Goal: Task Accomplishment & Management: Complete application form

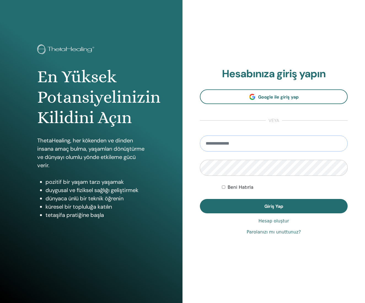
type input "**********"
click at [274, 206] on button "Giriş Yap" at bounding box center [274, 206] width 148 height 14
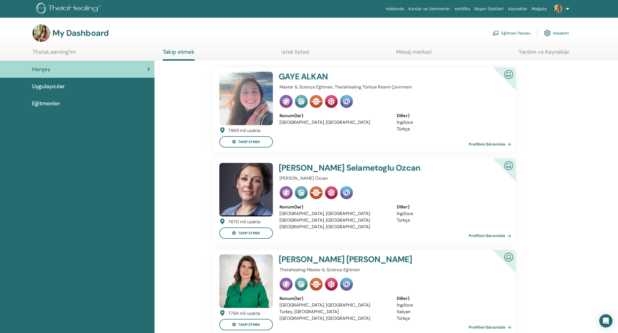
click at [519, 33] on link "Eğitmen Panosu" at bounding box center [512, 33] width 38 height 12
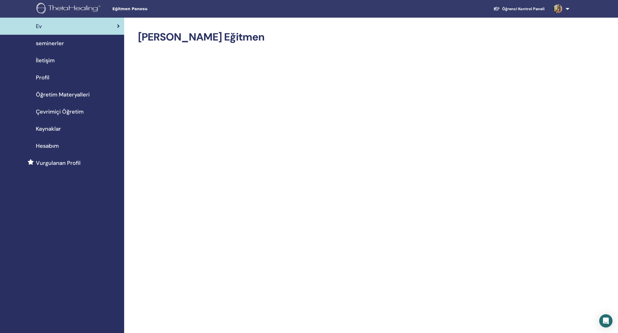
click at [57, 44] on span "seminerler" at bounding box center [50, 43] width 28 height 8
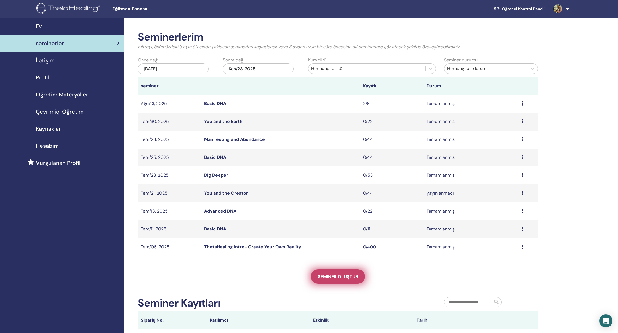
click at [329, 279] on span "Seminer oluştur" at bounding box center [338, 277] width 40 height 6
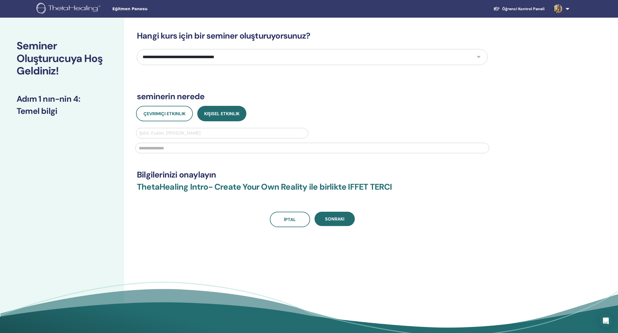
select select "*"
click at [212, 129] on div "Şehir, Eyalet, Ülke girin" at bounding box center [222, 133] width 172 height 10
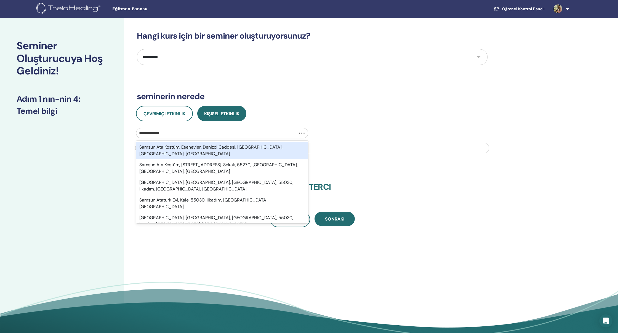
type input "**********"
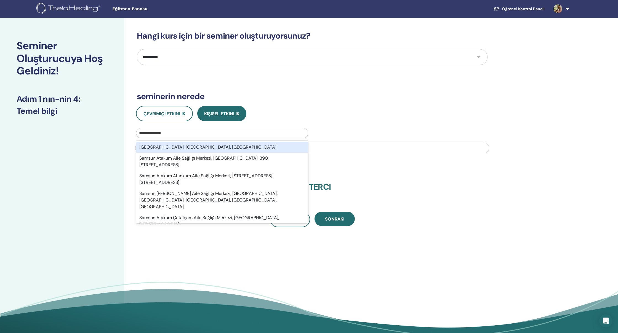
click at [212, 148] on div "Atakum, Samsun, TUR" at bounding box center [222, 147] width 172 height 11
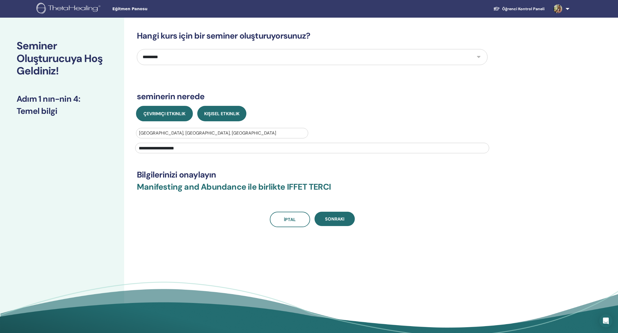
type input "**********"
click at [168, 115] on span "Çevrimiçi Etkinlik" at bounding box center [165, 114] width 42 height 6
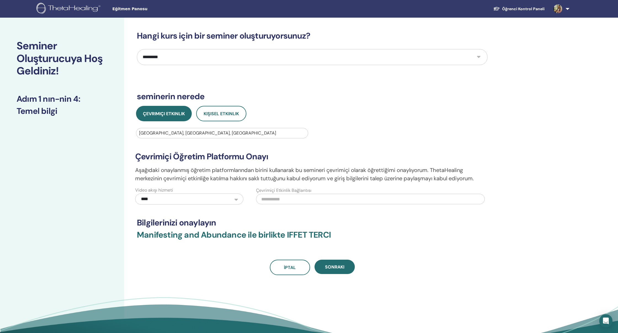
click at [282, 202] on input "text" at bounding box center [370, 199] width 229 height 10
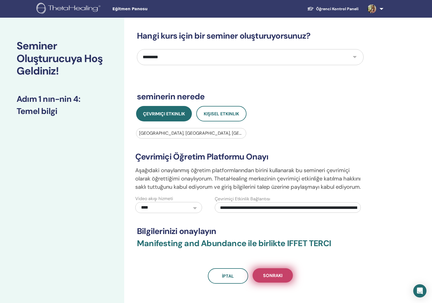
click at [271, 276] on span "Sonraki" at bounding box center [272, 276] width 19 height 6
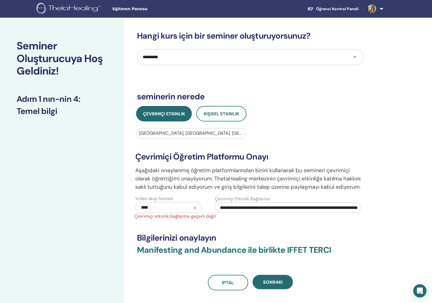
drag, startPoint x: 358, startPoint y: 209, endPoint x: 314, endPoint y: 205, distance: 43.8
click at [313, 205] on input "**********" at bounding box center [288, 207] width 146 height 10
drag, startPoint x: 354, startPoint y: 208, endPoint x: 299, endPoint y: 178, distance: 62.1
click at [215, 181] on div "**********" at bounding box center [250, 179] width 237 height 81
drag, startPoint x: 323, startPoint y: 207, endPoint x: 188, endPoint y: 206, distance: 135.2
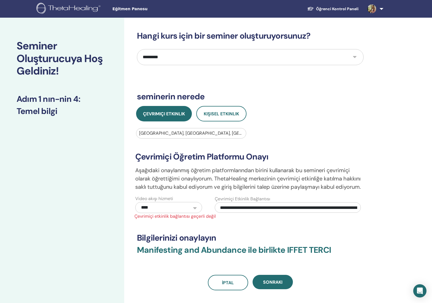
click at [188, 206] on div "**********" at bounding box center [250, 204] width 238 height 18
click at [281, 285] on span "Sonraki" at bounding box center [272, 282] width 19 height 6
click at [278, 283] on span "Sonraki" at bounding box center [272, 282] width 19 height 6
click at [358, 207] on input "**********" at bounding box center [288, 207] width 146 height 10
drag, startPoint x: 357, startPoint y: 207, endPoint x: 220, endPoint y: 208, distance: 136.6
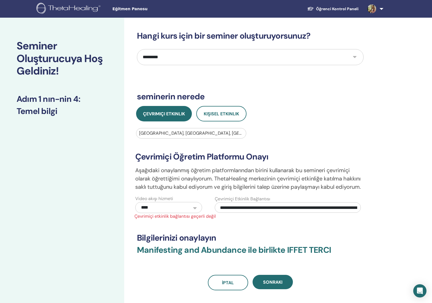
click at [221, 208] on input "**********" at bounding box center [288, 207] width 146 height 10
drag, startPoint x: 344, startPoint y: 207, endPoint x: 150, endPoint y: 214, distance: 193.3
click at [150, 214] on div "**********" at bounding box center [250, 179] width 237 height 81
type input "**********"
drag, startPoint x: 354, startPoint y: 207, endPoint x: 205, endPoint y: 210, distance: 149.6
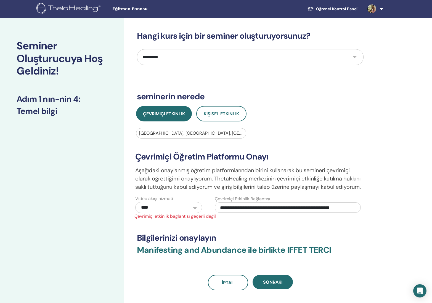
click at [205, 210] on div "**********" at bounding box center [250, 204] width 238 height 18
click at [246, 207] on input "text" at bounding box center [288, 207] width 146 height 10
type input "**********"
click at [277, 283] on span "Sonraki" at bounding box center [272, 282] width 19 height 6
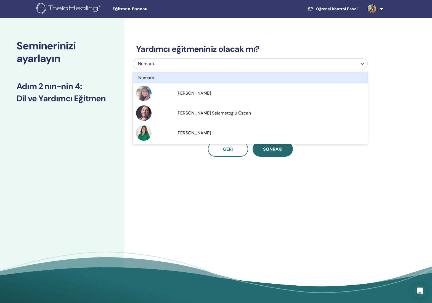
click at [248, 62] on div "Numara" at bounding box center [228, 63] width 180 height 7
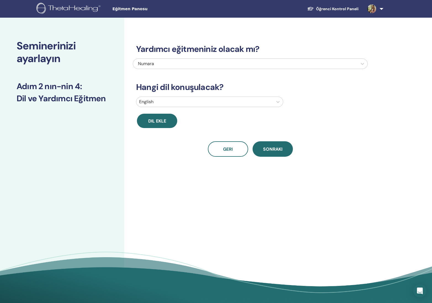
click at [293, 38] on div "Yardımcı eğitmeniniz olacak mı? Numara Hangi dil konuşulacak? English Dil ekle …" at bounding box center [250, 94] width 235 height 126
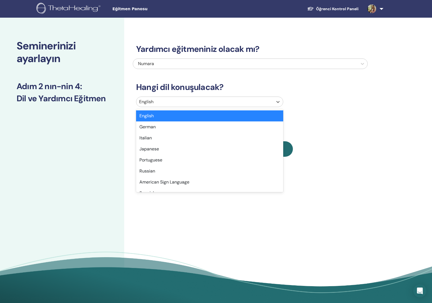
click at [238, 100] on div at bounding box center [204, 102] width 131 height 8
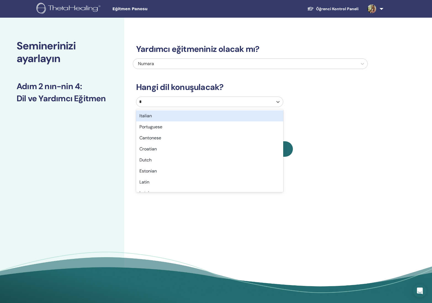
type input "**"
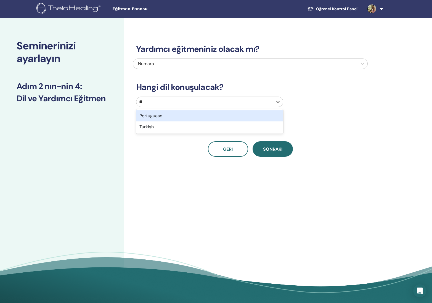
click at [200, 128] on div "Turkish" at bounding box center [209, 126] width 147 height 11
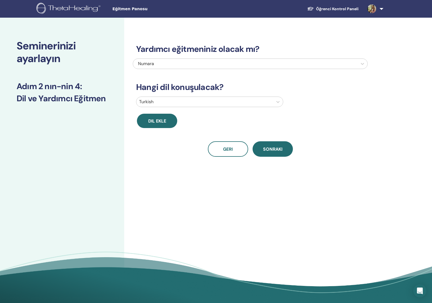
click at [168, 119] on button "Dil ekle" at bounding box center [157, 121] width 40 height 14
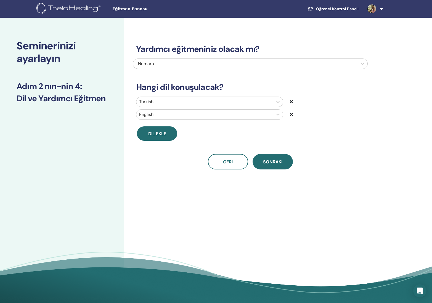
click at [170, 111] on div at bounding box center [204, 115] width 131 height 8
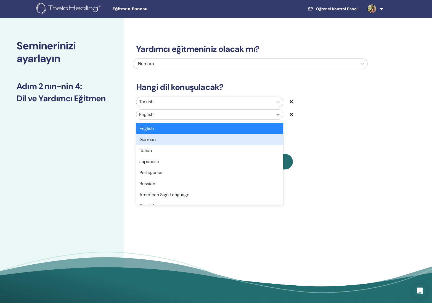
click at [165, 140] on div "German" at bounding box center [209, 139] width 147 height 11
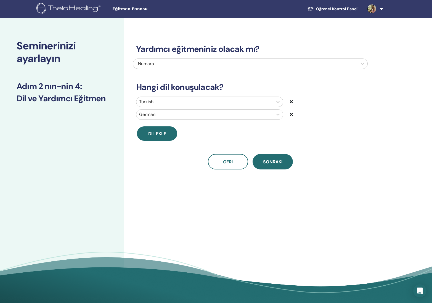
click at [276, 163] on span "Sonraki" at bounding box center [272, 162] width 19 height 6
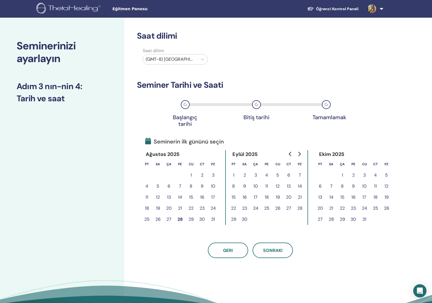
scroll to position [1, 0]
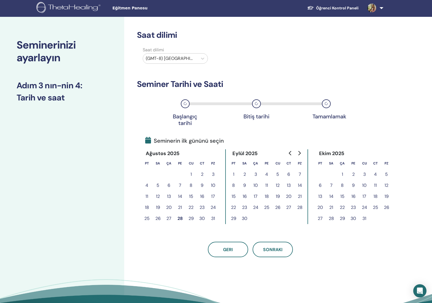
drag, startPoint x: 425, startPoint y: 149, endPoint x: 287, endPoint y: 174, distance: 140.5
click at [287, 174] on button "6" at bounding box center [288, 174] width 11 height 11
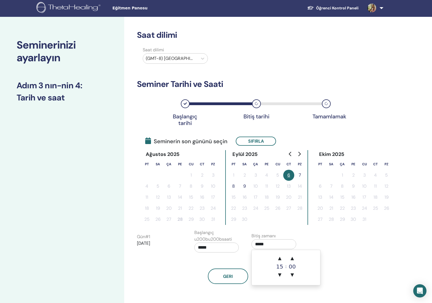
drag, startPoint x: 287, startPoint y: 174, endPoint x: 267, endPoint y: 244, distance: 72.9
click at [267, 244] on input "*****" at bounding box center [273, 244] width 45 height 10
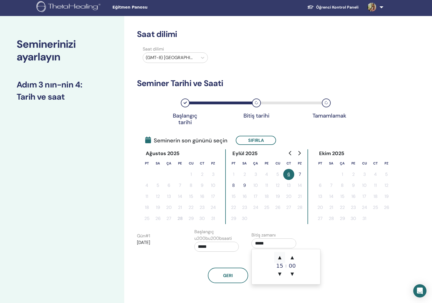
drag, startPoint x: 267, startPoint y: 244, endPoint x: 280, endPoint y: 258, distance: 19.9
click at [280, 258] on span "▲" at bounding box center [279, 257] width 11 height 11
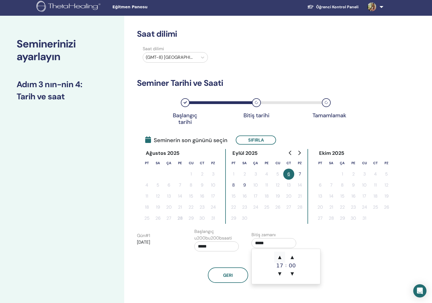
click at [280, 258] on span "▲" at bounding box center [279, 257] width 11 height 11
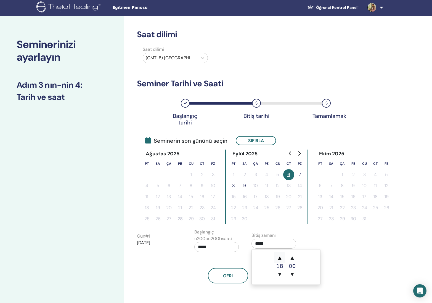
click at [280, 258] on span "▲" at bounding box center [279, 257] width 11 height 11
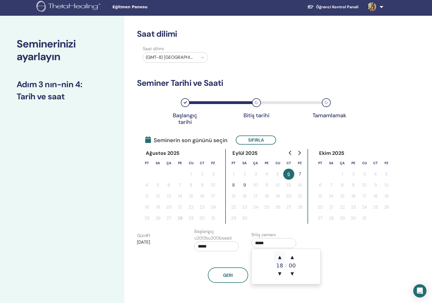
click at [279, 272] on span "▼" at bounding box center [279, 273] width 11 height 11
type input "*****"
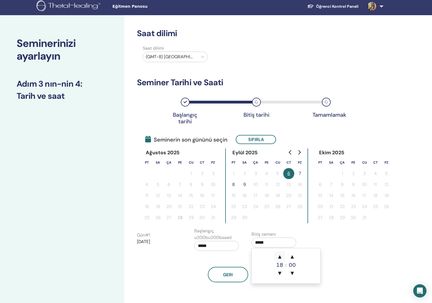
click at [205, 245] on input "*****" at bounding box center [216, 246] width 45 height 10
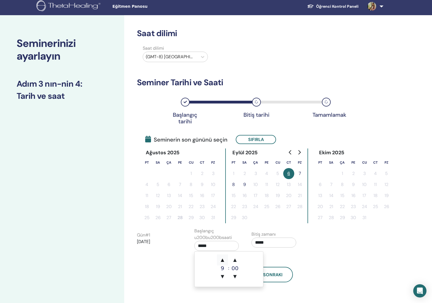
drag, startPoint x: 280, startPoint y: 258, endPoint x: 223, endPoint y: 261, distance: 57.4
click at [223, 261] on span "▲" at bounding box center [222, 259] width 11 height 11
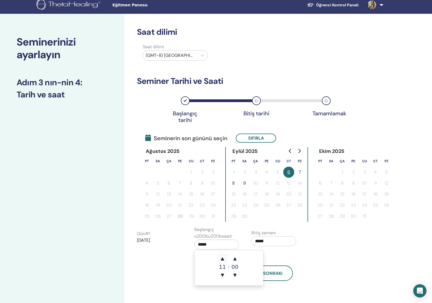
click at [223, 261] on span "▲" at bounding box center [222, 258] width 11 height 11
click at [223, 259] on span "▲" at bounding box center [222, 258] width 11 height 11
type input "*****"
click at [301, 259] on div "Geri Sonraki" at bounding box center [250, 266] width 235 height 29
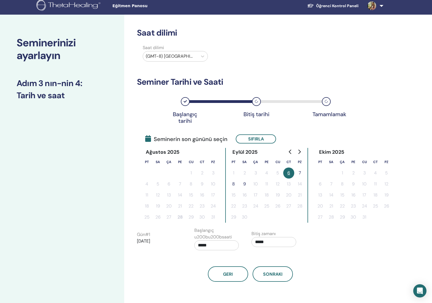
scroll to position [2, 0]
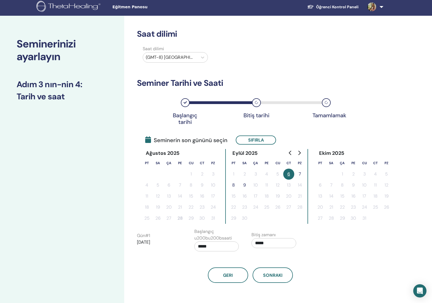
click at [300, 174] on button "7" at bounding box center [299, 174] width 11 height 11
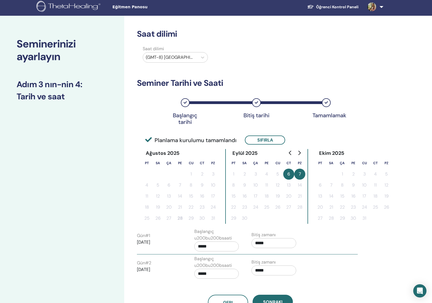
click at [260, 268] on input "*****" at bounding box center [273, 270] width 45 height 10
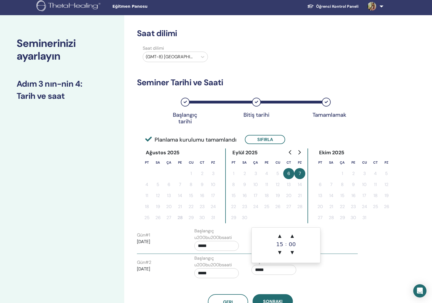
scroll to position [2, 0]
click at [280, 237] on span "▲" at bounding box center [279, 236] width 11 height 11
drag, startPoint x: 223, startPoint y: 261, endPoint x: 280, endPoint y: 237, distance: 62.0
click at [280, 237] on span "▲" at bounding box center [279, 236] width 11 height 11
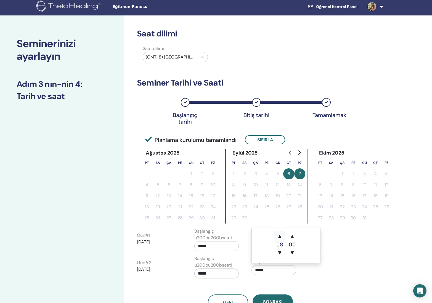
type input "*****"
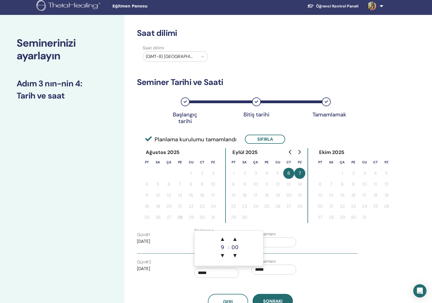
drag, startPoint x: 280, startPoint y: 237, endPoint x: 223, endPoint y: 275, distance: 68.7
click at [223, 275] on input "*****" at bounding box center [216, 273] width 45 height 10
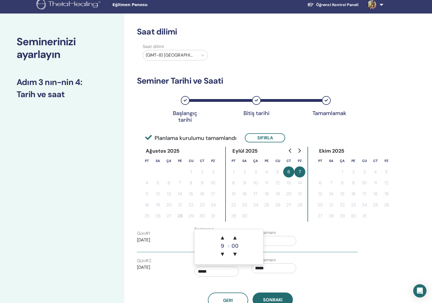
click at [224, 238] on span "▲" at bounding box center [222, 237] width 11 height 11
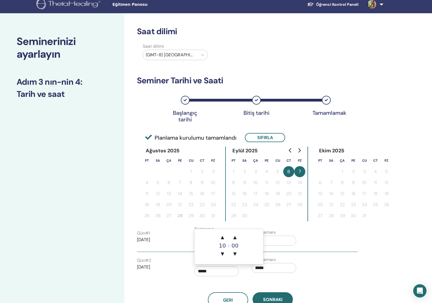
click at [224, 238] on span "▲" at bounding box center [222, 237] width 11 height 11
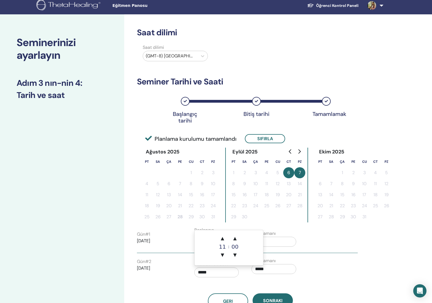
click at [224, 238] on span "▲" at bounding box center [222, 238] width 11 height 11
type input "*****"
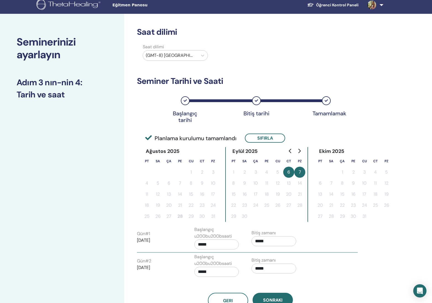
drag, startPoint x: 223, startPoint y: 275, endPoint x: 321, endPoint y: 279, distance: 97.5
click at [321, 279] on div "Gün # 2 2025/09/07 Başlangıç u200bu200bsaati ***** Bitiş zamanı *****" at bounding box center [247, 267] width 229 height 26
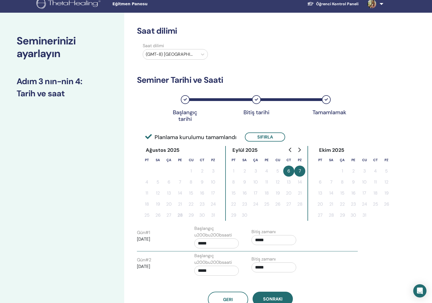
click at [277, 298] on span "Sonraki" at bounding box center [272, 299] width 19 height 6
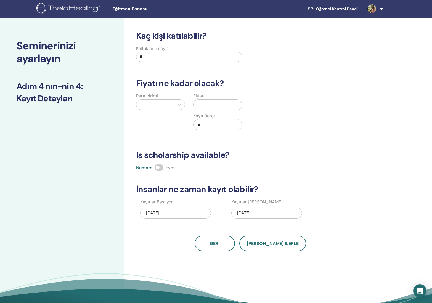
scroll to position [0, 0]
drag, startPoint x: 321, startPoint y: 279, endPoint x: 136, endPoint y: 55, distance: 290.3
click at [136, 55] on div "Koltukların sayısı *" at bounding box center [189, 55] width 114 height 20
type input "*"
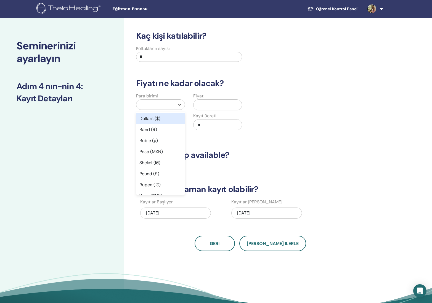
click at [158, 101] on div at bounding box center [155, 105] width 33 height 8
click at [155, 119] on div "Dollars ($)" at bounding box center [160, 118] width 49 height 11
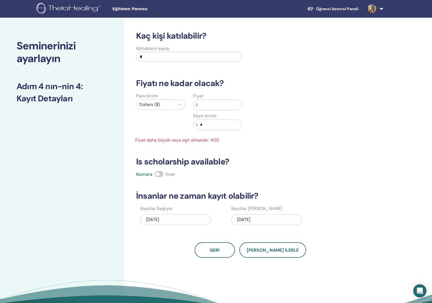
drag, startPoint x: 136, startPoint y: 55, endPoint x: 208, endPoint y: 105, distance: 87.4
click at [208, 105] on input "text" at bounding box center [220, 105] width 44 height 10
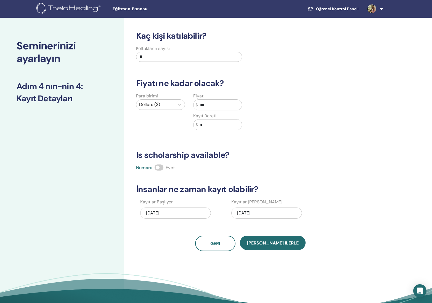
type input "***"
click at [163, 168] on span at bounding box center [159, 167] width 9 height 6
click at [278, 247] on button "Kaydet ilerle" at bounding box center [273, 243] width 66 height 14
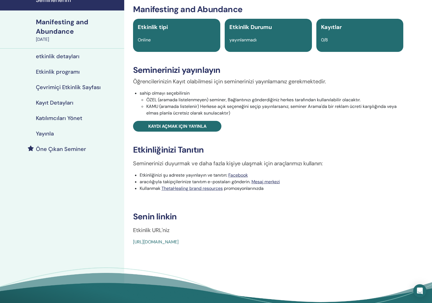
scroll to position [29, 0]
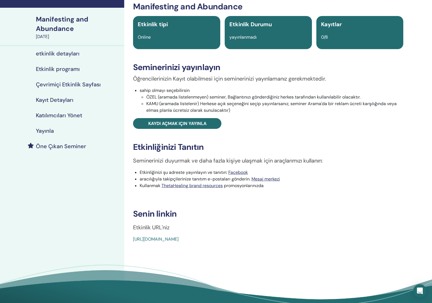
drag, startPoint x: 0, startPoint y: 0, endPoint x: 255, endPoint y: 240, distance: 350.3
click at [255, 240] on div "Manifesting and Abundance Etkinlik tipi Online Etkinlik Durumu yayınlanmadı Kay…" at bounding box center [268, 122] width 281 height 241
click at [183, 123] on span "Kaydı açmak için yayınla" at bounding box center [177, 124] width 58 height 6
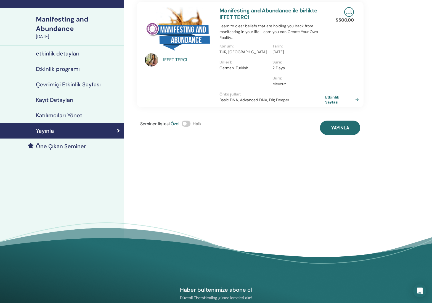
click at [73, 83] on h4 "Çevrimiçi Etkinlik Sayfası" at bounding box center [68, 84] width 65 height 7
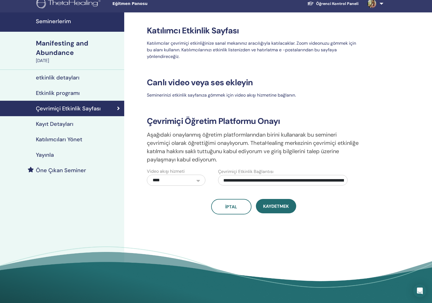
scroll to position [5, 0]
drag, startPoint x: 255, startPoint y: 240, endPoint x: 285, endPoint y: 206, distance: 44.8
click at [285, 206] on span "Kaydetmek" at bounding box center [276, 206] width 26 height 6
click at [281, 208] on span "Kaydetmek" at bounding box center [276, 206] width 26 height 6
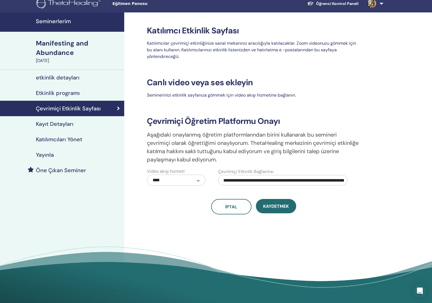
click at [281, 208] on span "Kaydetmek" at bounding box center [276, 206] width 26 height 6
click at [63, 73] on link "etkinlik detayları" at bounding box center [62, 77] width 124 height 15
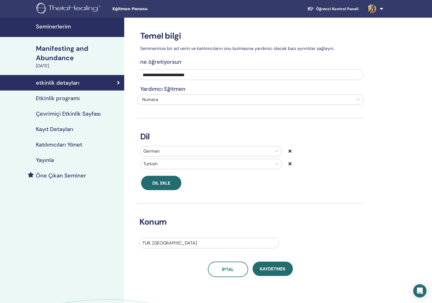
click at [237, 244] on div at bounding box center [209, 243] width 134 height 8
drag, startPoint x: 285, startPoint y: 206, endPoint x: 233, endPoint y: 254, distance: 70.1
click at [233, 254] on div "No options" at bounding box center [209, 257] width 140 height 11
click at [224, 256] on div "No options" at bounding box center [209, 257] width 140 height 11
drag, startPoint x: 233, startPoint y: 254, endPoint x: 205, endPoint y: 256, distance: 28.5
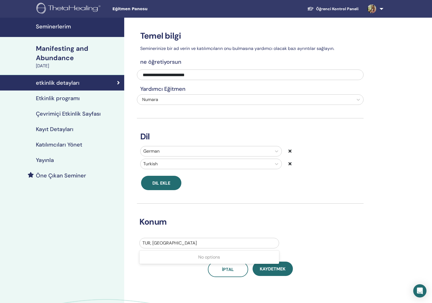
click at [205, 256] on div "No options" at bounding box center [209, 257] width 140 height 11
click at [168, 242] on div at bounding box center [209, 243] width 134 height 8
click at [170, 242] on div at bounding box center [209, 243] width 134 height 8
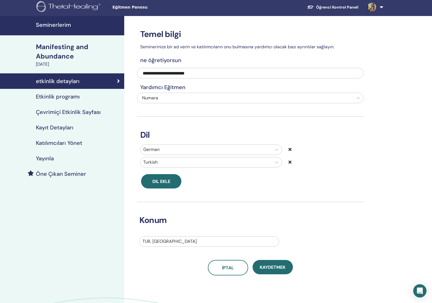
drag, startPoint x: 205, startPoint y: 256, endPoint x: 75, endPoint y: 94, distance: 207.4
click at [75, 94] on h4 "Etkinlik programı" at bounding box center [58, 96] width 44 height 7
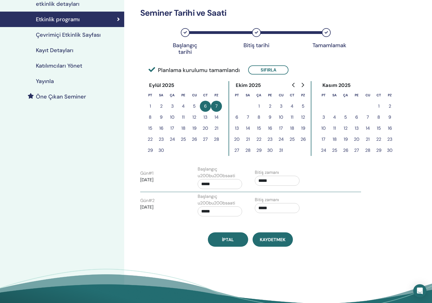
scroll to position [79, 0]
click at [81, 36] on h4 "Çevrimiçi Etkinlik Sayfası" at bounding box center [68, 34] width 65 height 7
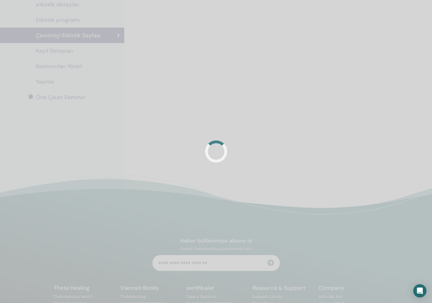
scroll to position [78, 0]
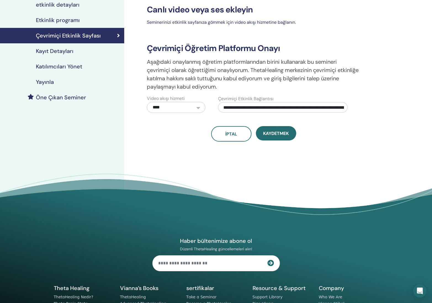
click at [73, 50] on h4 "Kayıt Detayları" at bounding box center [55, 51] width 38 height 7
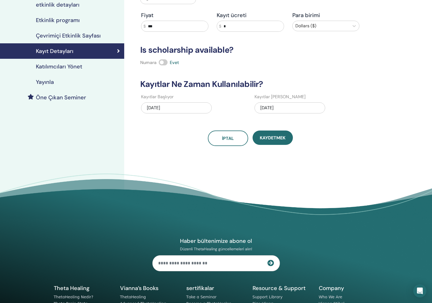
click at [76, 66] on h4 "Katılımcıları Yönet" at bounding box center [59, 66] width 46 height 7
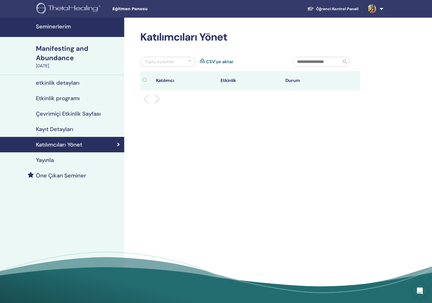
drag, startPoint x: 75, startPoint y: 94, endPoint x: 55, endPoint y: 84, distance: 22.5
click at [55, 84] on h4 "etkinlik detayları" at bounding box center [58, 82] width 44 height 7
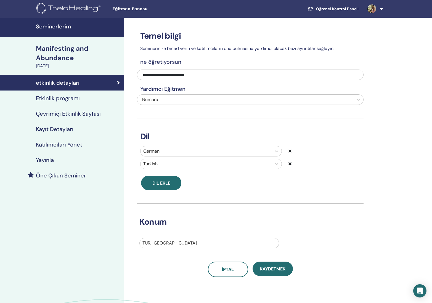
click at [213, 247] on div "TUR, Atakum" at bounding box center [209, 243] width 139 height 10
drag, startPoint x: 55, startPoint y: 84, endPoint x: 217, endPoint y: 258, distance: 238.1
click at [217, 258] on div "No options" at bounding box center [209, 257] width 140 height 11
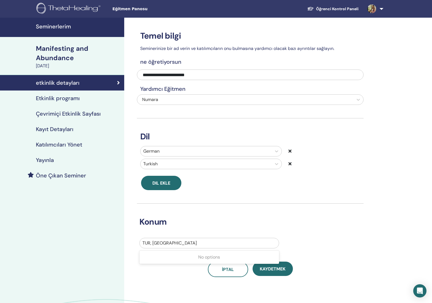
click at [217, 258] on div "No options" at bounding box center [209, 257] width 140 height 11
click at [84, 181] on link "Öne Çıkan Seminer" at bounding box center [62, 175] width 124 height 15
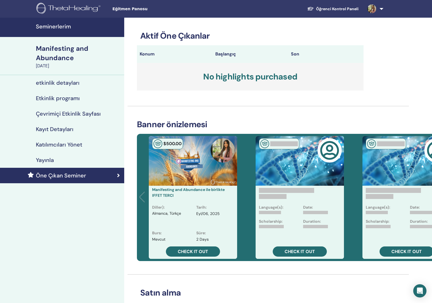
click at [61, 145] on h4 "Katılımcıları Yönet" at bounding box center [59, 144] width 46 height 7
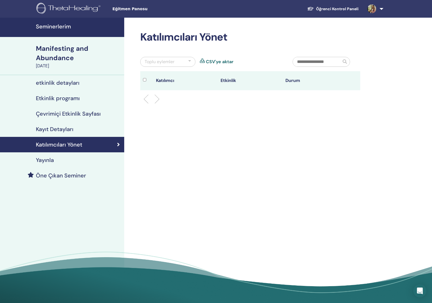
click at [59, 132] on h4 "Kayıt Detayları" at bounding box center [55, 129] width 38 height 7
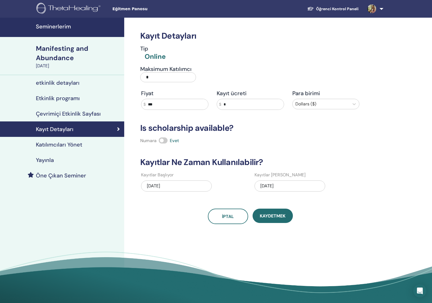
click at [232, 221] on link "İptal" at bounding box center [228, 216] width 40 height 15
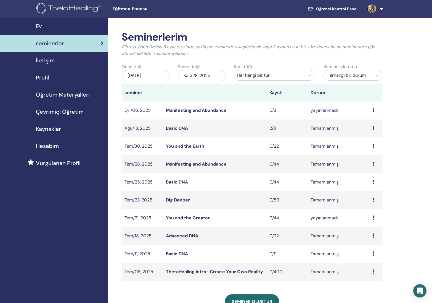
click at [374, 110] on icon at bounding box center [374, 110] width 2 height 4
click at [370, 139] on p "İptal" at bounding box center [370, 139] width 25 height 7
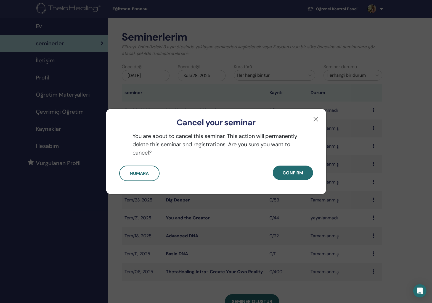
click at [314, 118] on button "button" at bounding box center [315, 119] width 9 height 9
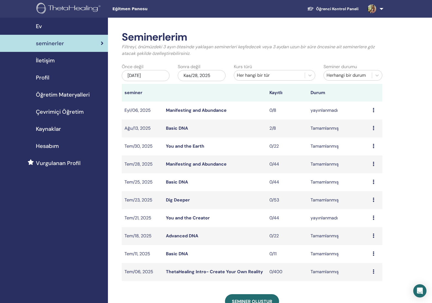
click at [374, 111] on icon at bounding box center [374, 110] width 2 height 4
click at [373, 126] on link "Düzenlemek" at bounding box center [370, 124] width 25 height 6
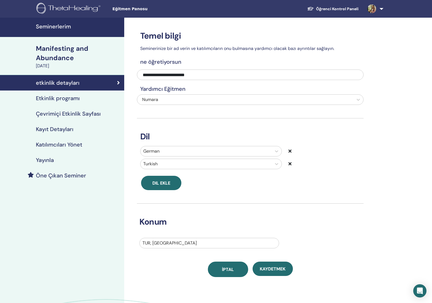
drag, startPoint x: 0, startPoint y: 0, endPoint x: 218, endPoint y: 273, distance: 348.9
click at [218, 273] on link "İptal" at bounding box center [228, 269] width 40 height 15
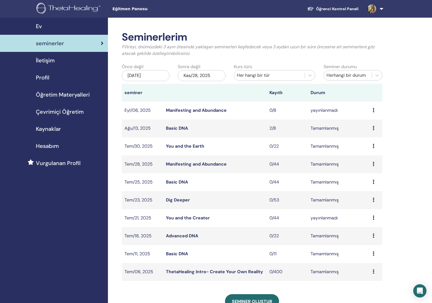
click at [373, 110] on icon at bounding box center [374, 110] width 2 height 4
click at [368, 139] on p "İptal" at bounding box center [369, 139] width 25 height 7
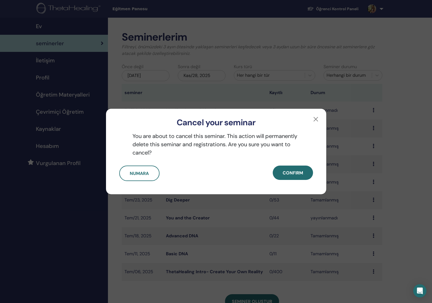
click at [290, 171] on span "Confirm" at bounding box center [293, 173] width 20 height 6
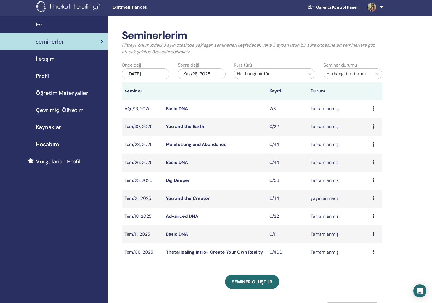
scroll to position [2, 0]
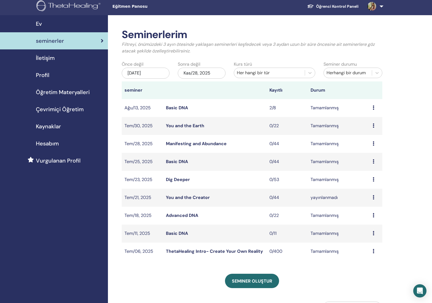
click at [63, 113] on link "Çevrimiçi Öğretim" at bounding box center [54, 109] width 108 height 17
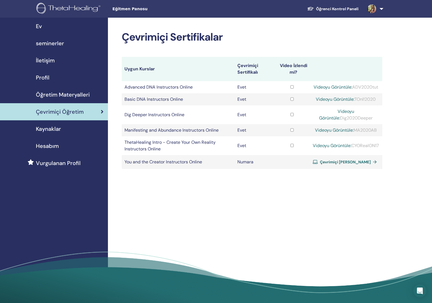
click at [64, 109] on span "Çevrimiçi Öğretim" at bounding box center [60, 112] width 48 height 8
click at [51, 44] on span "seminerler" at bounding box center [50, 43] width 28 height 8
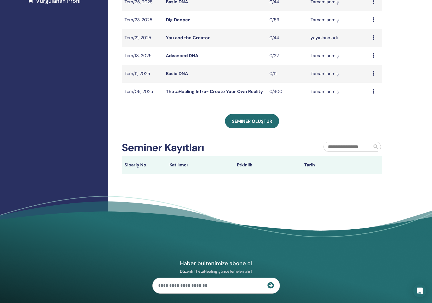
scroll to position [163, 0]
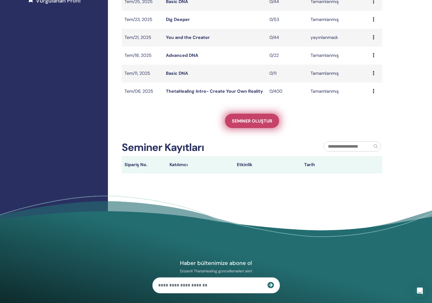
drag, startPoint x: 0, startPoint y: 0, endPoint x: 257, endPoint y: 125, distance: 285.6
click at [257, 125] on link "Seminer oluştur" at bounding box center [252, 121] width 54 height 14
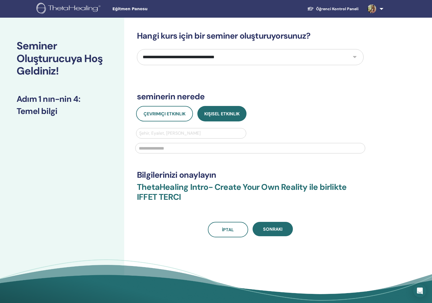
click at [173, 117] on button "Çevrimiçi Etkinlik" at bounding box center [164, 113] width 57 height 15
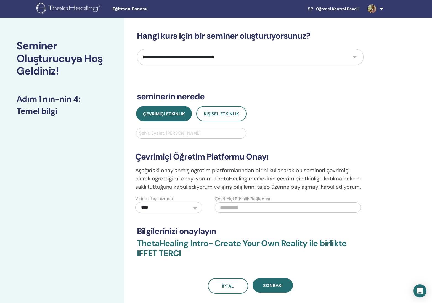
paste input "**********"
type input "**********"
select select "*"
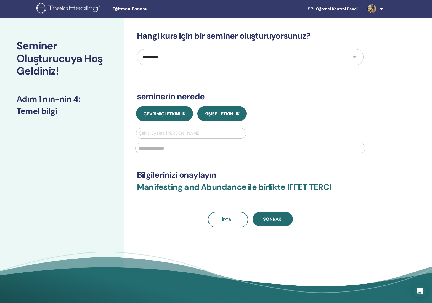
click at [166, 115] on span "Çevrimiçi Etkinlik" at bounding box center [165, 114] width 42 height 6
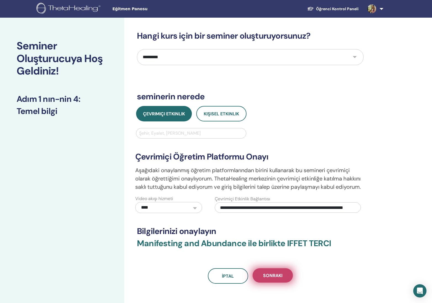
click at [272, 276] on span "Sonraki" at bounding box center [272, 276] width 19 height 6
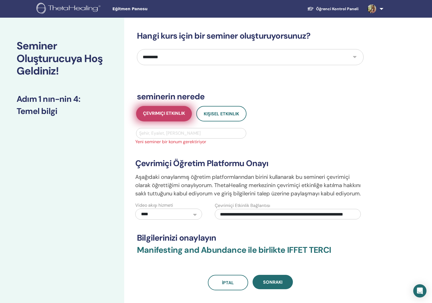
click at [173, 114] on span "Çevrimiçi Etkinlik" at bounding box center [164, 113] width 42 height 7
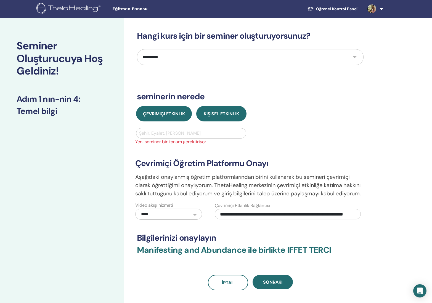
click at [206, 117] on button "Kişisel Etkinlik" at bounding box center [221, 113] width 50 height 15
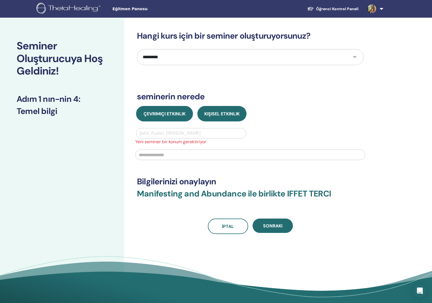
click at [170, 114] on span "Çevrimiçi Etkinlik" at bounding box center [165, 114] width 42 height 6
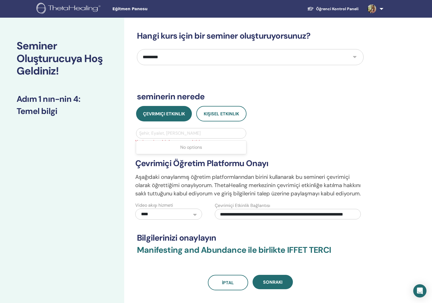
click at [167, 131] on div "Şehir, Eyalet, Ülke girin" at bounding box center [191, 133] width 104 height 7
click at [189, 149] on div "No options" at bounding box center [191, 147] width 110 height 11
click at [172, 134] on div "Şehir, Eyalet, Ülke girin" at bounding box center [191, 133] width 104 height 7
click at [170, 132] on div "Şehir, Eyalet, Ülke girin" at bounding box center [191, 133] width 104 height 7
click at [167, 132] on div "Şehir, Eyalet, Ülke girin" at bounding box center [191, 133] width 104 height 7
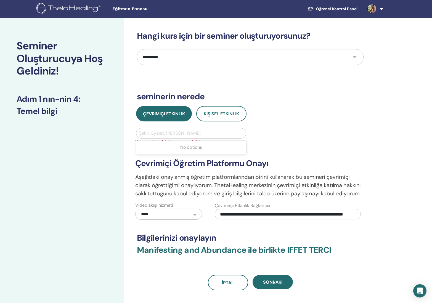
click at [163, 131] on div "Şehir, Eyalet, Ülke girin" at bounding box center [191, 133] width 104 height 7
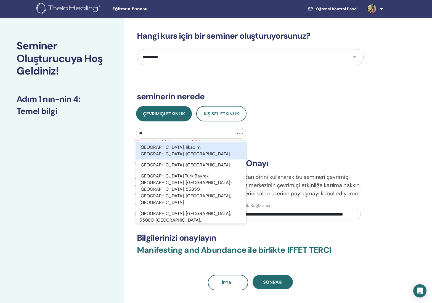
type input "*"
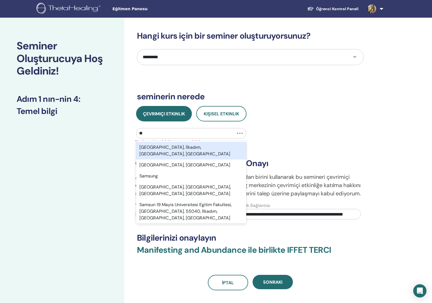
type input "*"
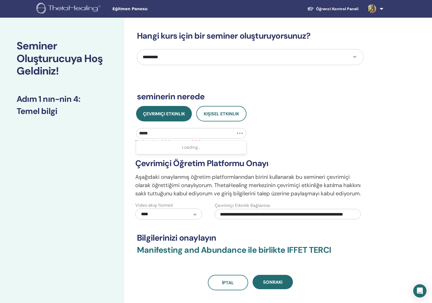
type input "******"
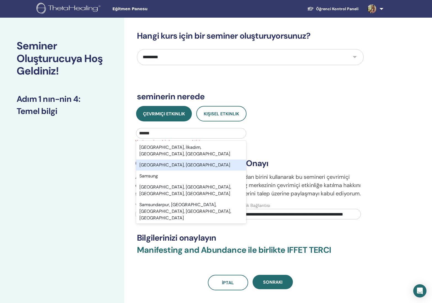
click at [180, 160] on div "Samsun, TUR" at bounding box center [191, 165] width 110 height 11
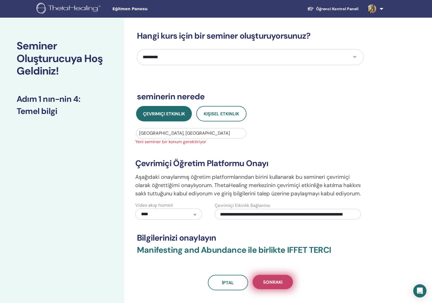
click at [268, 280] on span "Sonraki" at bounding box center [272, 282] width 19 height 6
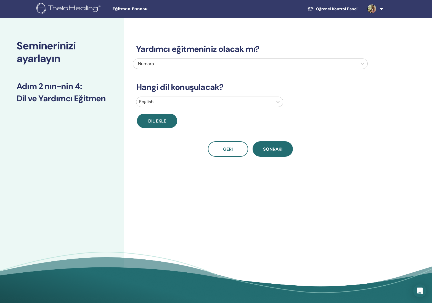
click at [185, 101] on div at bounding box center [204, 102] width 131 height 8
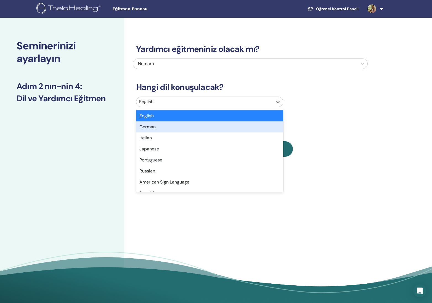
type input "*"
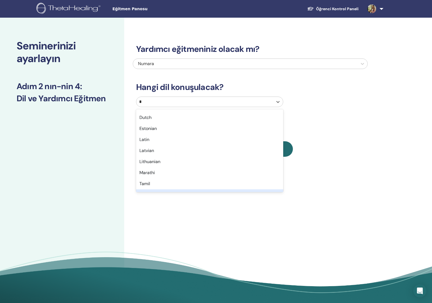
scroll to position [74, 0]
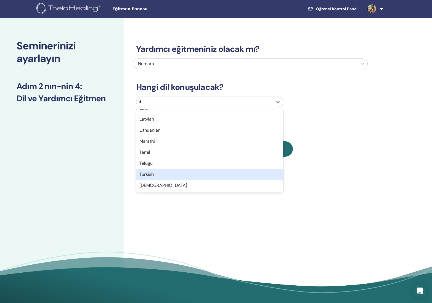
click at [169, 171] on div "Turkish" at bounding box center [209, 174] width 147 height 11
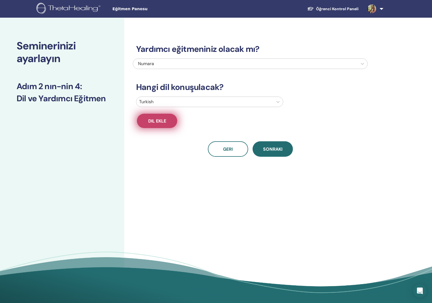
click at [164, 122] on span "Dil ekle" at bounding box center [157, 121] width 18 height 6
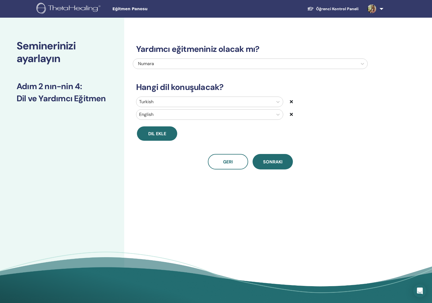
click at [162, 116] on div at bounding box center [204, 115] width 131 height 8
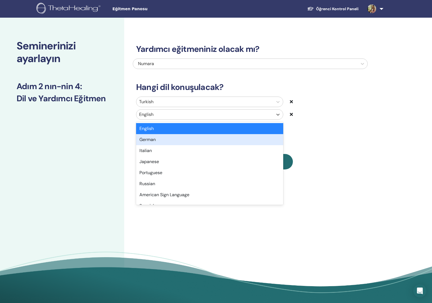
click at [161, 138] on div "German" at bounding box center [209, 139] width 147 height 11
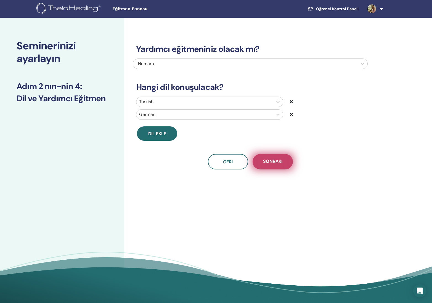
click at [272, 159] on span "Sonraki" at bounding box center [272, 161] width 19 height 7
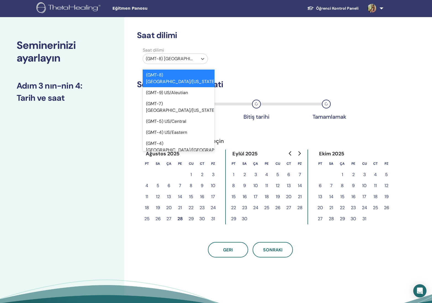
scroll to position [1, 0]
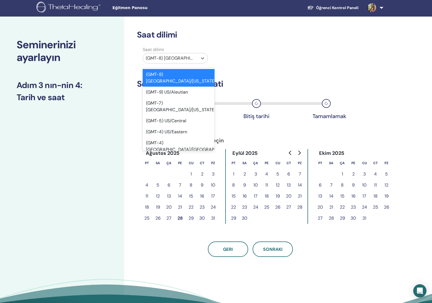
click at [195, 60] on div at bounding box center [170, 58] width 49 height 8
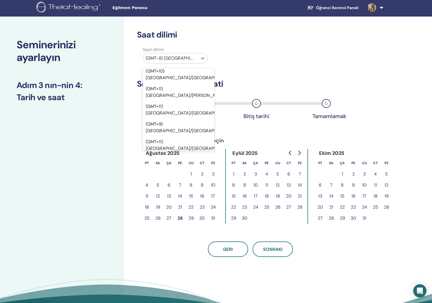
scroll to position [6717, 0]
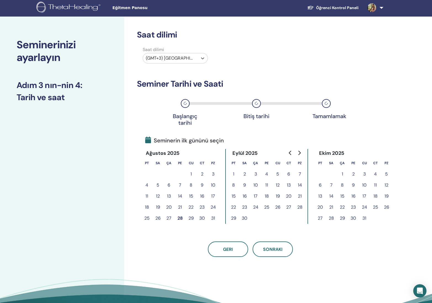
scroll to position [1, 0]
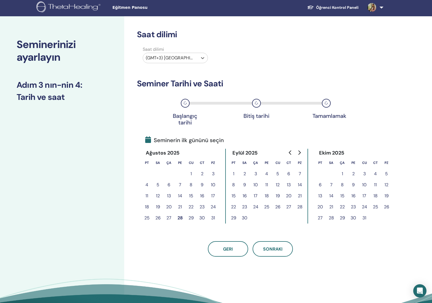
click at [289, 173] on button "6" at bounding box center [288, 173] width 11 height 11
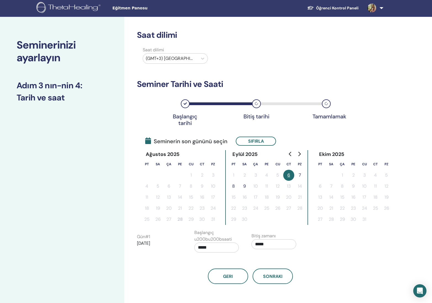
click at [298, 175] on button "7" at bounding box center [299, 175] width 11 height 11
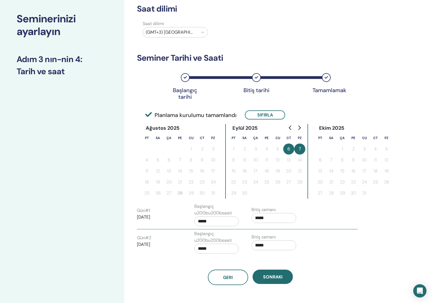
scroll to position [30, 0]
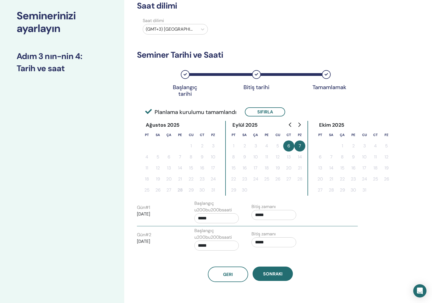
click at [259, 215] on input "*****" at bounding box center [273, 215] width 45 height 10
click at [278, 229] on span "▲" at bounding box center [279, 229] width 11 height 11
type input "*****"
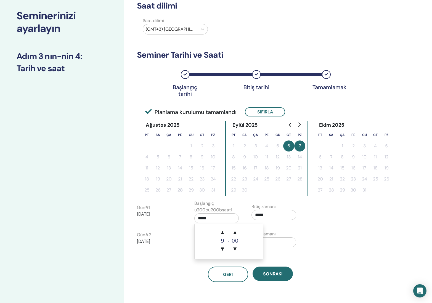
click at [217, 221] on input "*****" at bounding box center [216, 218] width 45 height 10
click at [222, 231] on span "▲" at bounding box center [222, 232] width 11 height 11
click at [222, 232] on span "▲" at bounding box center [222, 232] width 11 height 11
type input "*****"
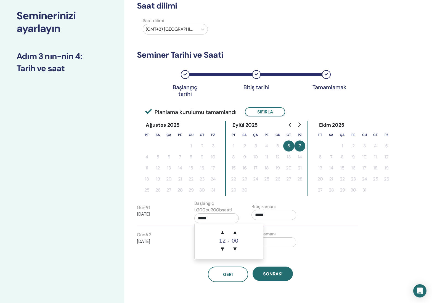
drag, startPoint x: 323, startPoint y: 258, endPoint x: 266, endPoint y: 250, distance: 57.1
click at [323, 258] on div "Geri Sonraki" at bounding box center [250, 267] width 235 height 29
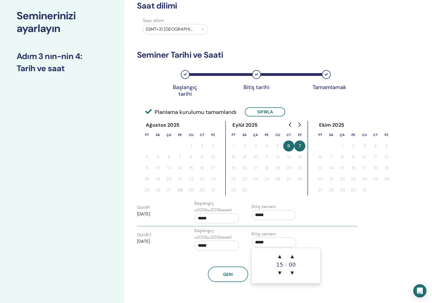
click at [258, 242] on input "*****" at bounding box center [273, 242] width 45 height 10
click at [280, 255] on span "▲" at bounding box center [279, 256] width 11 height 11
type input "*****"
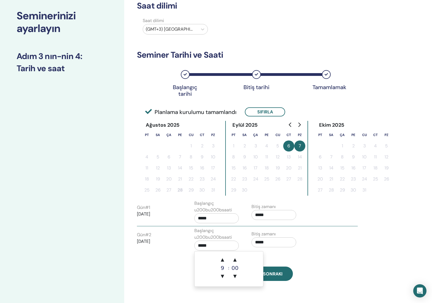
click at [198, 248] on input "*****" at bounding box center [216, 246] width 45 height 10
click at [224, 260] on span "▲" at bounding box center [222, 259] width 11 height 11
type input "*****"
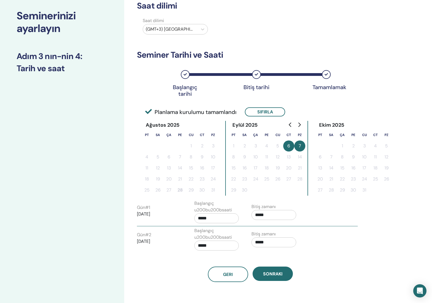
click at [323, 269] on div "Geri Sonraki" at bounding box center [250, 274] width 235 height 15
click at [273, 276] on span "Sonraki" at bounding box center [272, 274] width 19 height 6
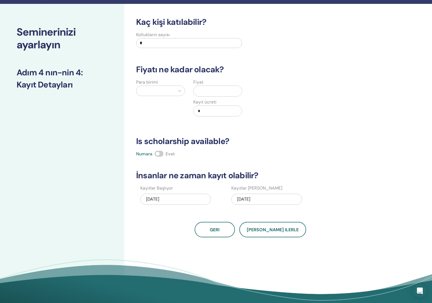
scroll to position [12, 0]
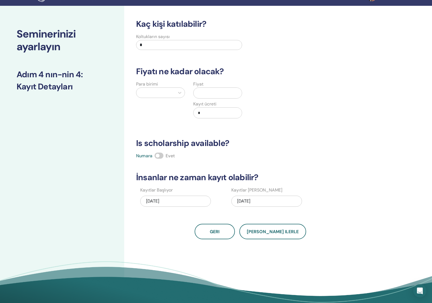
drag, startPoint x: 146, startPoint y: 42, endPoint x: 128, endPoint y: 46, distance: 18.5
click at [128, 46] on div "Kaç kişi katılabilir? Koltukların sayısı * Fiyatı ne kadar olacak? Para birimi …" at bounding box center [268, 161] width 288 height 311
click at [139, 46] on input "*" at bounding box center [189, 45] width 106 height 10
click at [142, 45] on input "*" at bounding box center [189, 45] width 106 height 10
type input "*"
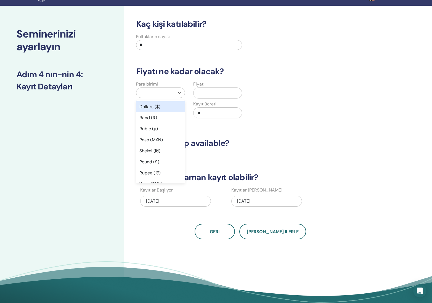
click at [174, 98] on div at bounding box center [160, 92] width 49 height 10
drag, startPoint x: 160, startPoint y: 107, endPoint x: 166, endPoint y: 105, distance: 6.1
click at [160, 107] on div "Dollars ($)" at bounding box center [160, 106] width 49 height 11
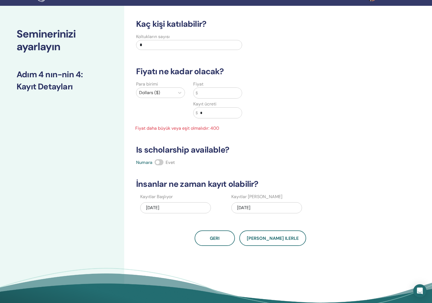
click at [207, 92] on input "text" at bounding box center [220, 93] width 44 height 10
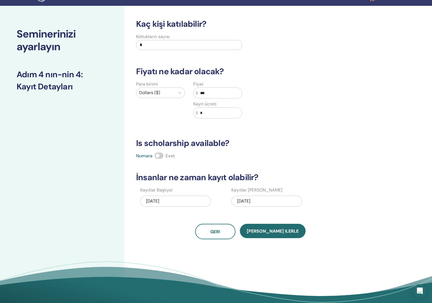
type input "***"
click at [161, 156] on span at bounding box center [159, 156] width 9 height 6
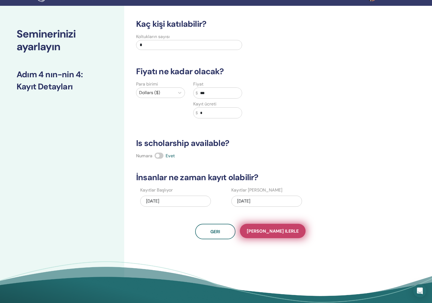
click at [266, 231] on span "Kaydet ilerle" at bounding box center [273, 231] width 52 height 6
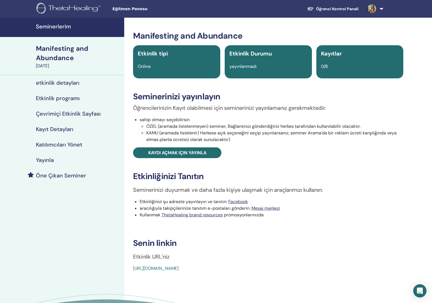
drag, startPoint x: 260, startPoint y: 267, endPoint x: 134, endPoint y: 271, distance: 125.6
click at [135, 271] on div "https://www.thetahealing.com/seminar-375922-details.html" at bounding box center [245, 268] width 225 height 7
click at [132, 268] on div "Manifesting and Abundance Etkinlik tipi Online Etkinlik Durumu yayınlanmadı Kay…" at bounding box center [268, 151] width 281 height 241
drag, startPoint x: 132, startPoint y: 268, endPoint x: 251, endPoint y: 268, distance: 118.1
click at [251, 268] on div "Manifesting and Abundance Etkinlik tipi Online Etkinlik Durumu yayınlanmadı Kay…" at bounding box center [268, 151] width 281 height 241
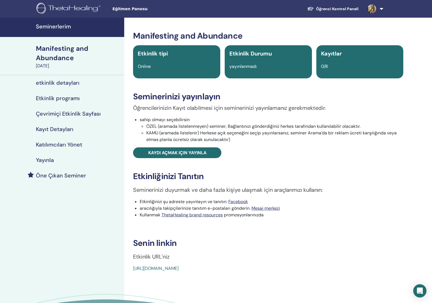
drag, startPoint x: 133, startPoint y: 267, endPoint x: 142, endPoint y: 267, distance: 8.8
click at [142, 267] on link "https://www.thetahealing.com/seminar-375922-details.html" at bounding box center [156, 268] width 46 height 6
drag, startPoint x: 288, startPoint y: 269, endPoint x: 285, endPoint y: 270, distance: 3.1
click at [288, 269] on div "https://www.thetahealing.com/seminar-375922-details.html" at bounding box center [245, 268] width 225 height 7
click at [270, 255] on p "Etkinlik URL'niz" at bounding box center [268, 257] width 270 height 8
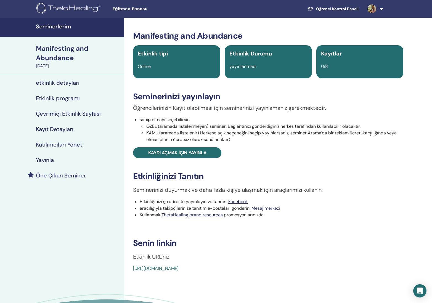
drag, startPoint x: 131, startPoint y: 267, endPoint x: 257, endPoint y: 268, distance: 126.1
click at [257, 268] on div "Manifesting and Abundance Etkinlik tipi Online Etkinlik Durumu yayınlanmadı Kay…" at bounding box center [268, 151] width 281 height 241
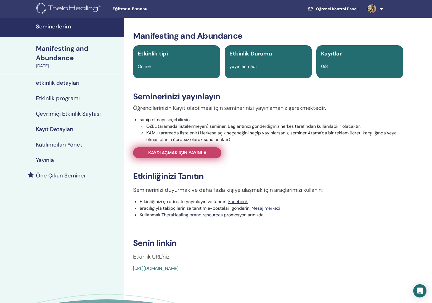
click at [187, 152] on span "Kaydı açmak için yayınla" at bounding box center [177, 153] width 58 height 6
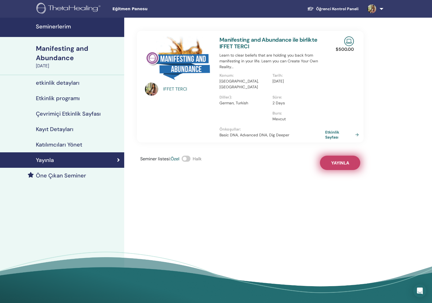
click at [343, 160] on span "Yayınla" at bounding box center [340, 163] width 18 height 6
click at [337, 130] on link "Etkinlik Sayfası" at bounding box center [344, 135] width 36 height 10
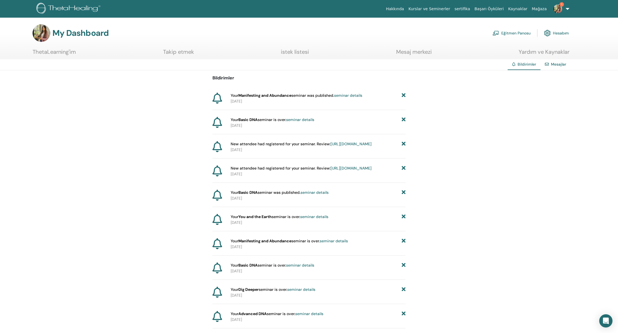
click at [560, 9] on img at bounding box center [558, 8] width 9 height 9
click at [573, 96] on link "Bildirimler 1" at bounding box center [557, 95] width 54 height 9
click at [514, 33] on link "Eğitmen Panosu" at bounding box center [512, 33] width 38 height 12
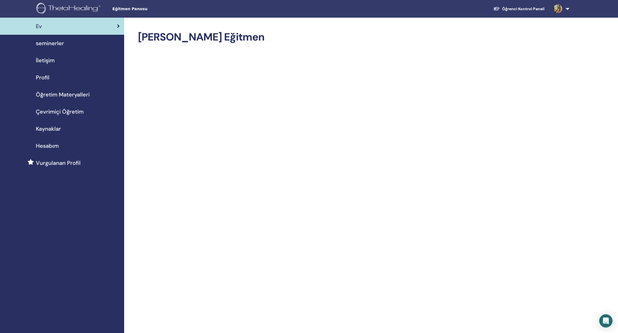
click at [71, 110] on span "Çevrimiçi Öğretim" at bounding box center [60, 112] width 48 height 8
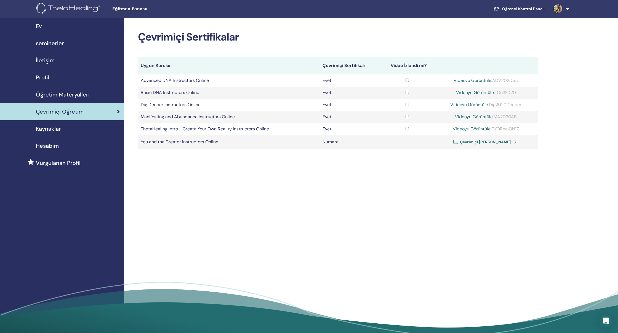
click at [498, 141] on span "Çevrimiçi [PERSON_NAME]" at bounding box center [485, 142] width 51 height 5
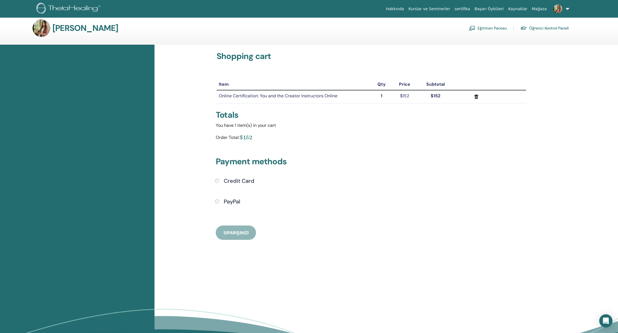
scroll to position [5, 0]
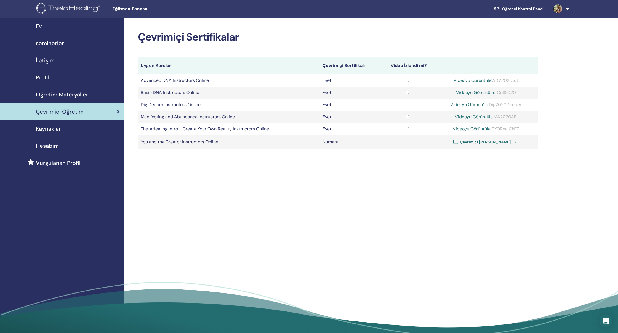
click at [58, 44] on span "seminerler" at bounding box center [50, 43] width 28 height 8
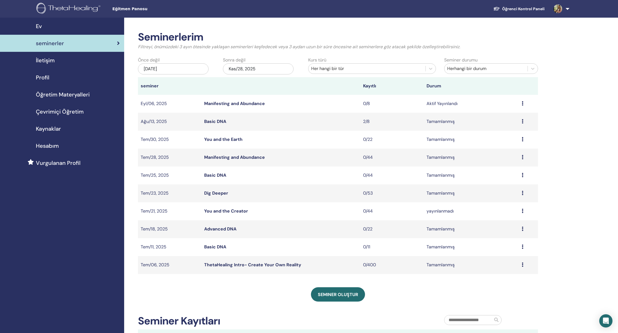
click at [240, 103] on link "Manifesting and Abundance" at bounding box center [234, 104] width 61 height 6
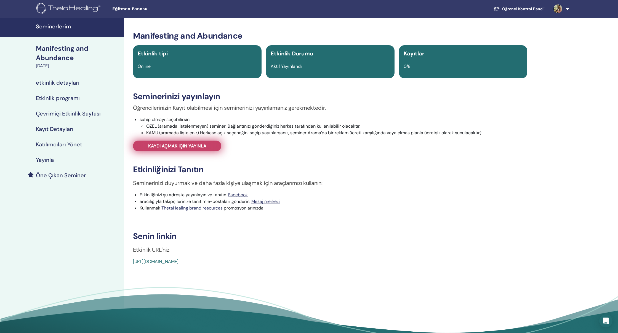
click at [196, 148] on span "Kaydı açmak için yayınla" at bounding box center [177, 146] width 58 height 6
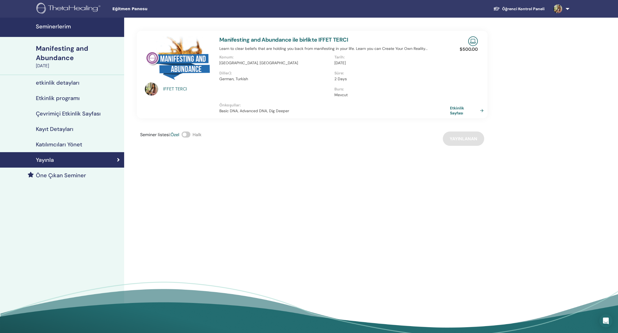
click at [458, 113] on link "Etkinlik Sayfası" at bounding box center [468, 111] width 36 height 10
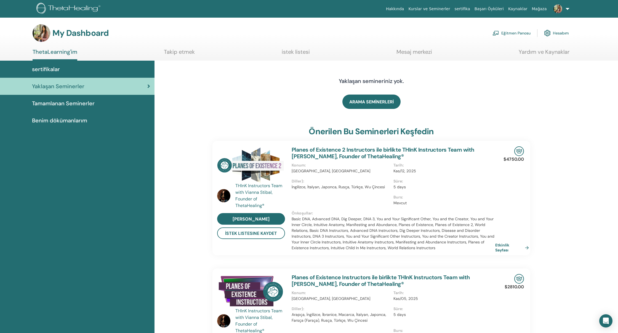
click at [78, 119] on span "Benim dökümanlarım" at bounding box center [59, 120] width 55 height 8
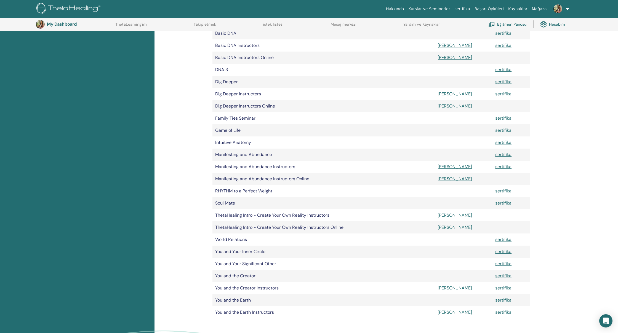
scroll to position [147, 0]
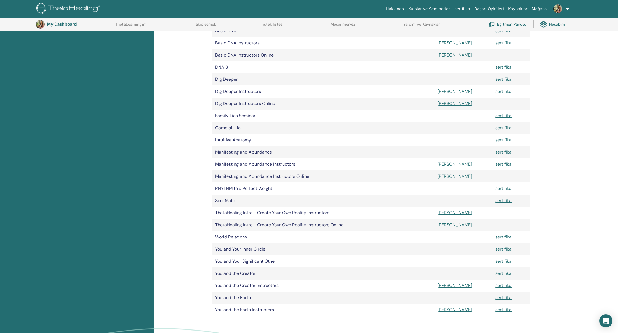
click at [442, 176] on link "[PERSON_NAME]" at bounding box center [455, 177] width 34 height 6
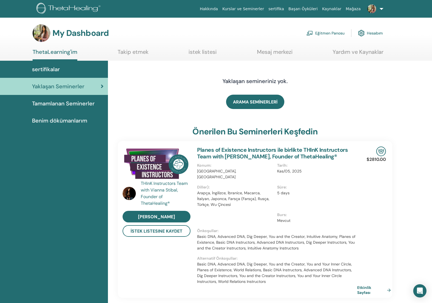
click at [324, 33] on link "Eğitmen Panosu" at bounding box center [325, 33] width 38 height 12
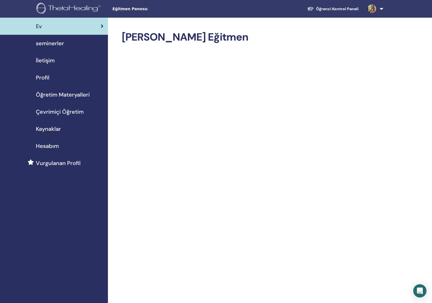
click at [57, 94] on span "Öğretim Materyalleri" at bounding box center [63, 95] width 54 height 8
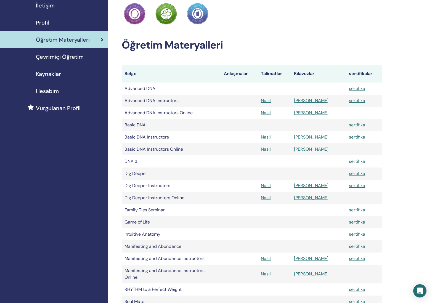
scroll to position [55, 0]
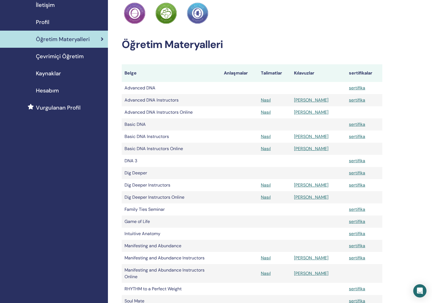
click at [314, 149] on link "Manuel" at bounding box center [311, 149] width 34 height 6
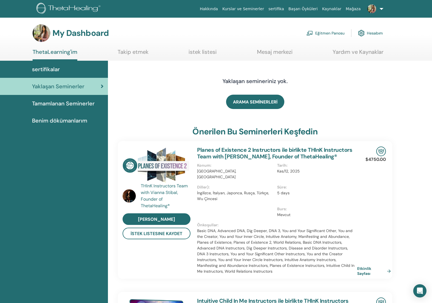
click at [327, 33] on link "Eğitmen Panosu" at bounding box center [325, 33] width 38 height 12
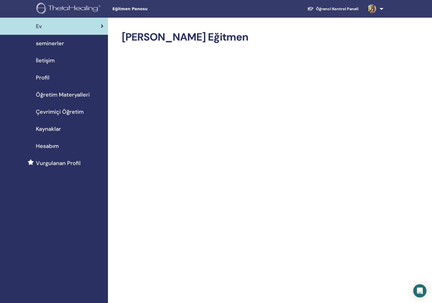
click at [69, 96] on span "Öğretim Materyalleri" at bounding box center [63, 95] width 54 height 8
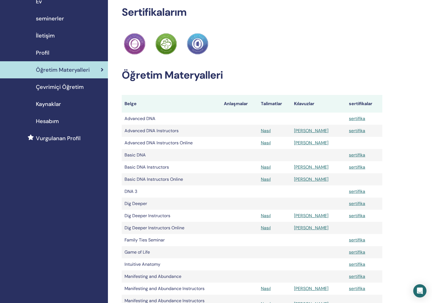
scroll to position [27, 0]
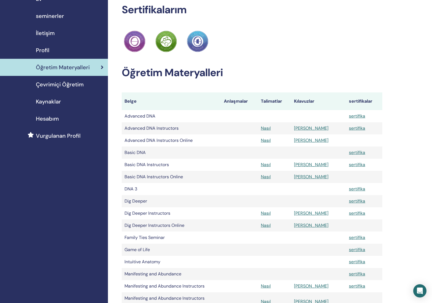
click at [315, 140] on link "Manuel" at bounding box center [311, 140] width 34 height 6
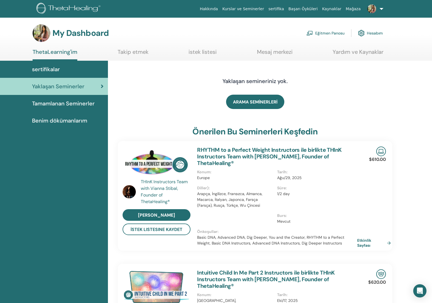
click at [331, 32] on link "Eğitmen Panosu" at bounding box center [325, 33] width 38 height 12
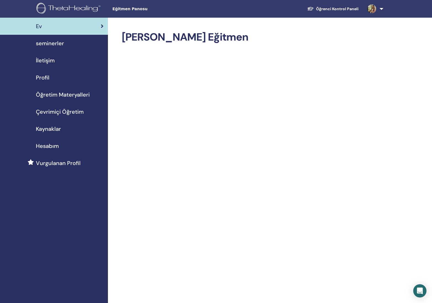
click at [70, 95] on span "Öğretim Materyalleri" at bounding box center [63, 95] width 54 height 8
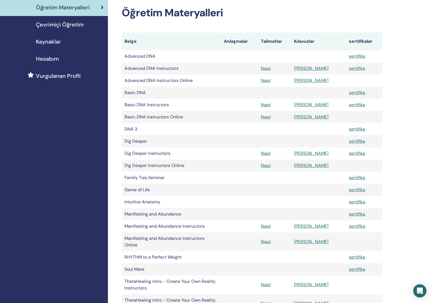
scroll to position [81, 0]
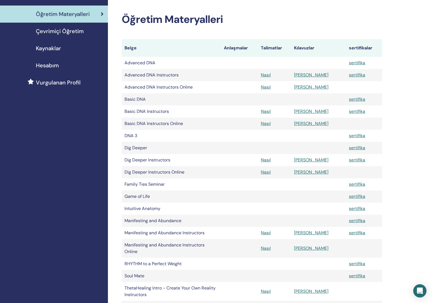
click at [312, 122] on link "Manuel" at bounding box center [311, 124] width 34 height 6
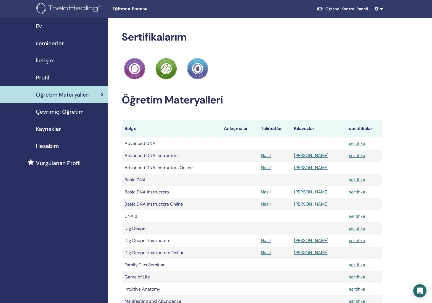
scroll to position [81, 0]
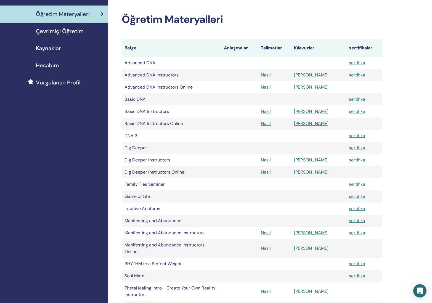
click at [316, 172] on link "[PERSON_NAME]" at bounding box center [311, 172] width 34 height 6
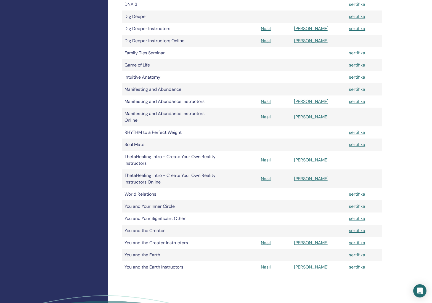
scroll to position [211, 0]
click at [312, 243] on link "[PERSON_NAME]" at bounding box center [311, 243] width 34 height 6
